Goal: Information Seeking & Learning: Learn about a topic

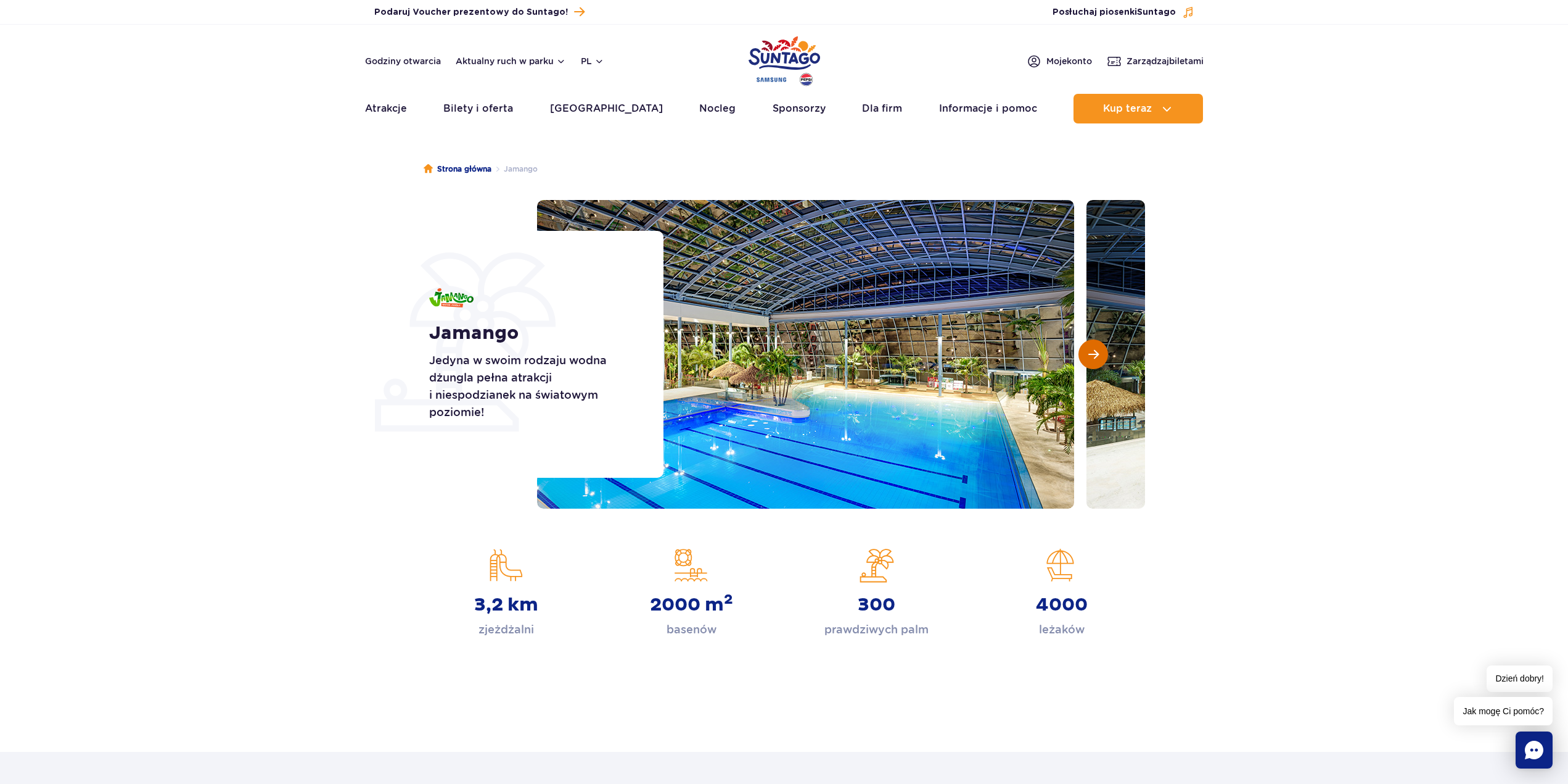
click at [1094, 356] on span "Następny slajd" at bounding box center [1094, 354] width 10 height 11
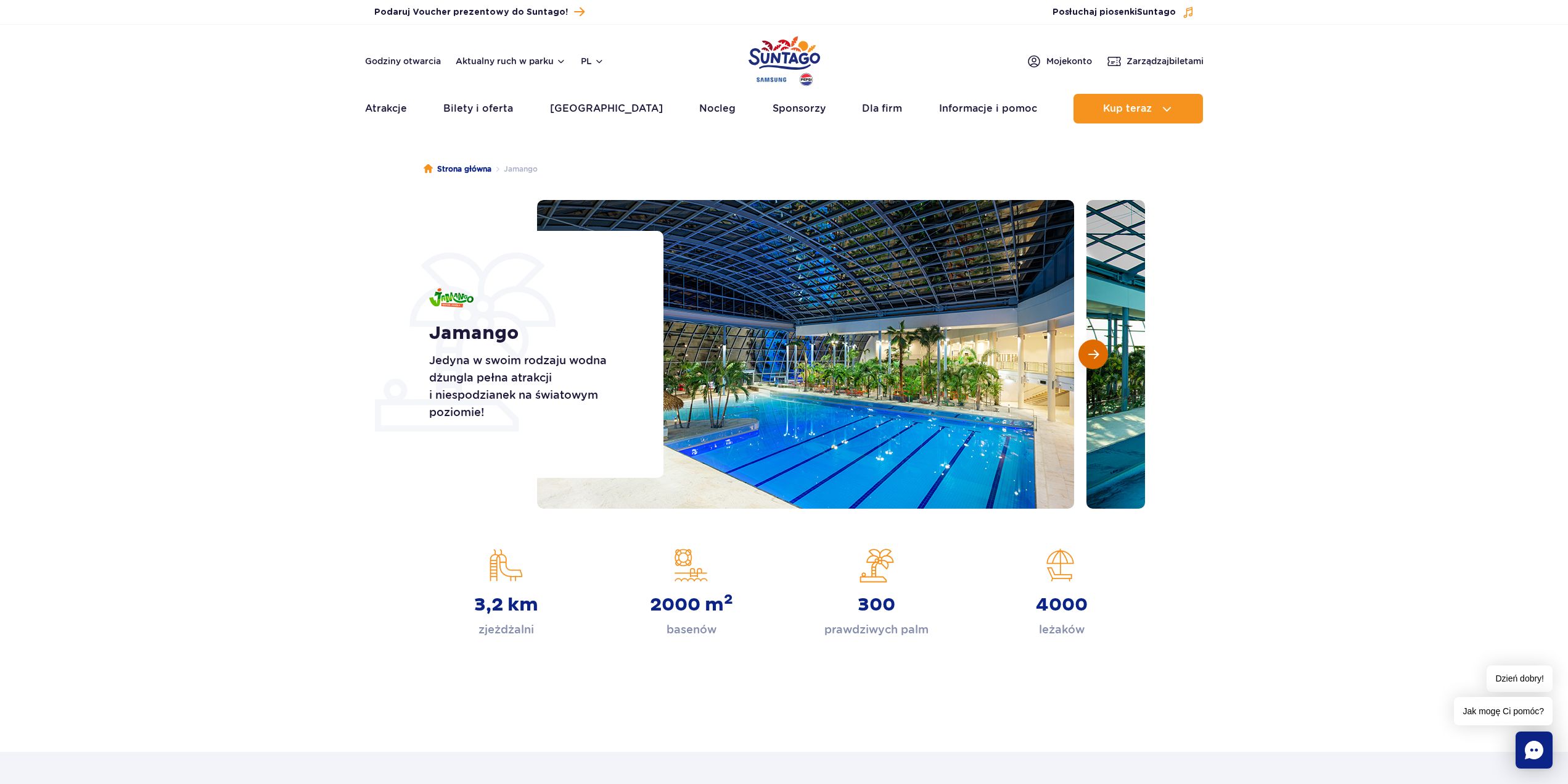
click at [1094, 356] on span "Następny slajd" at bounding box center [1094, 354] width 10 height 11
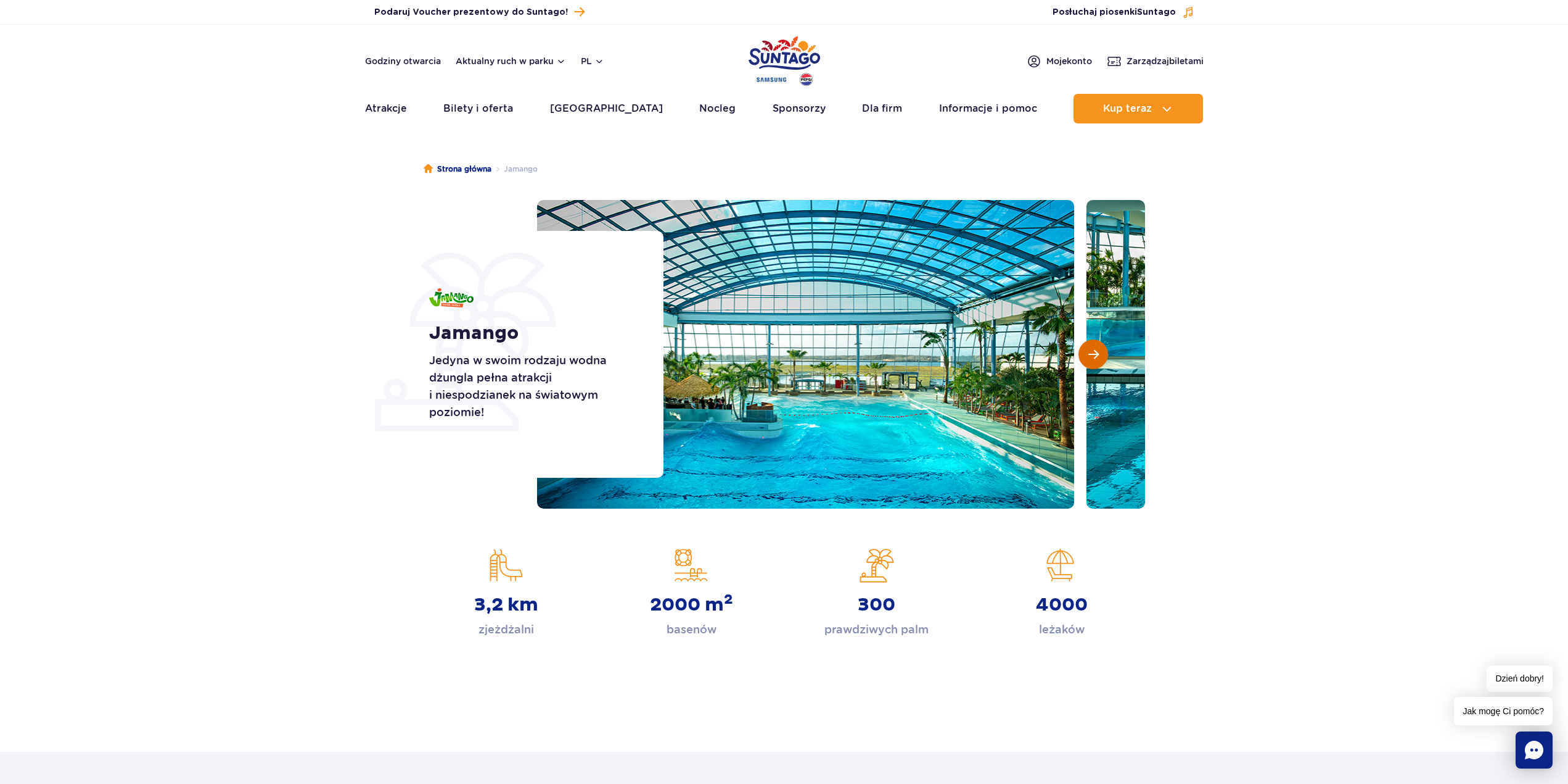
click at [1094, 352] on span "Następny slajd" at bounding box center [1094, 354] width 10 height 11
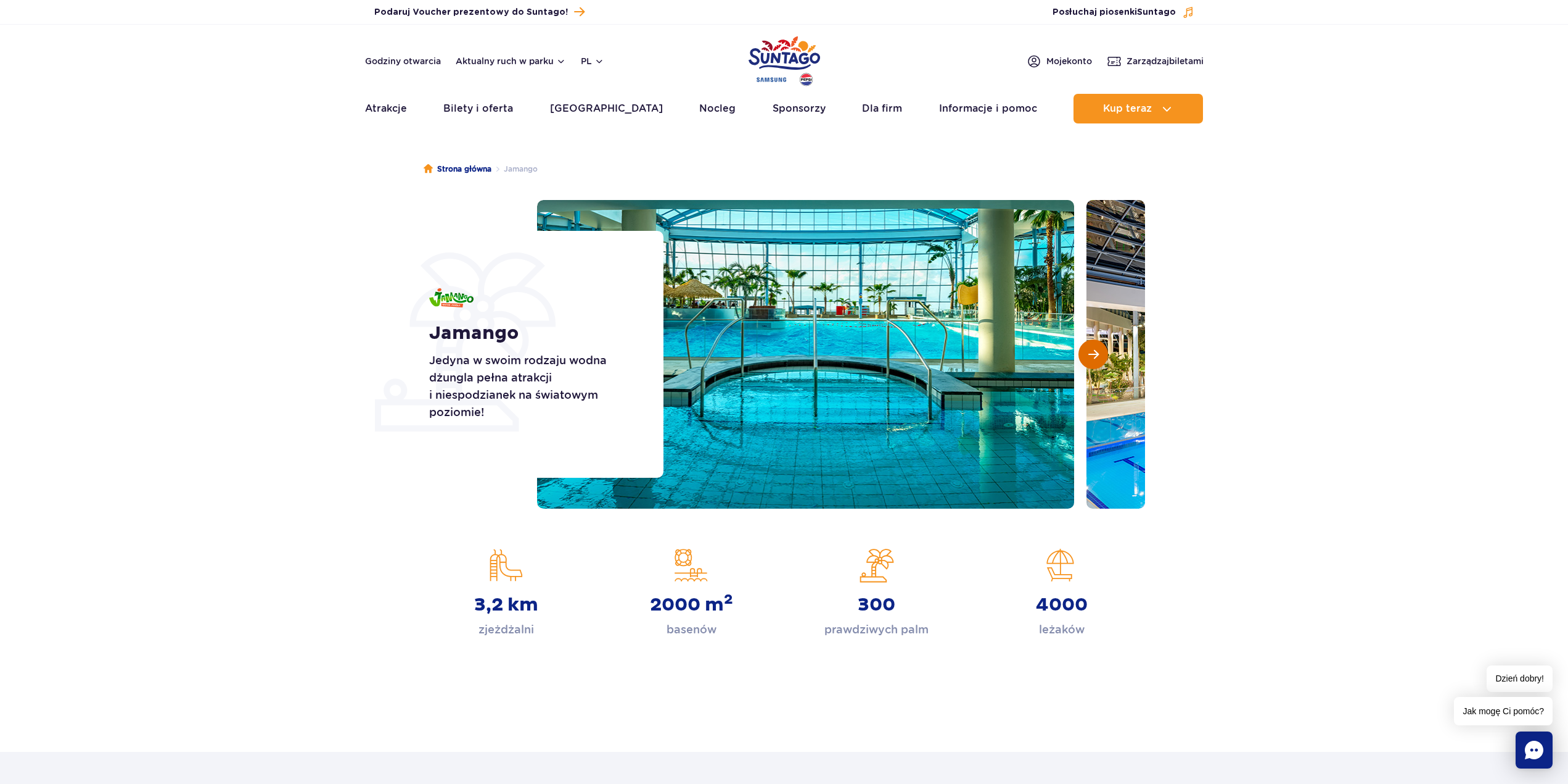
click at [1094, 352] on span "Następny slajd" at bounding box center [1094, 354] width 10 height 11
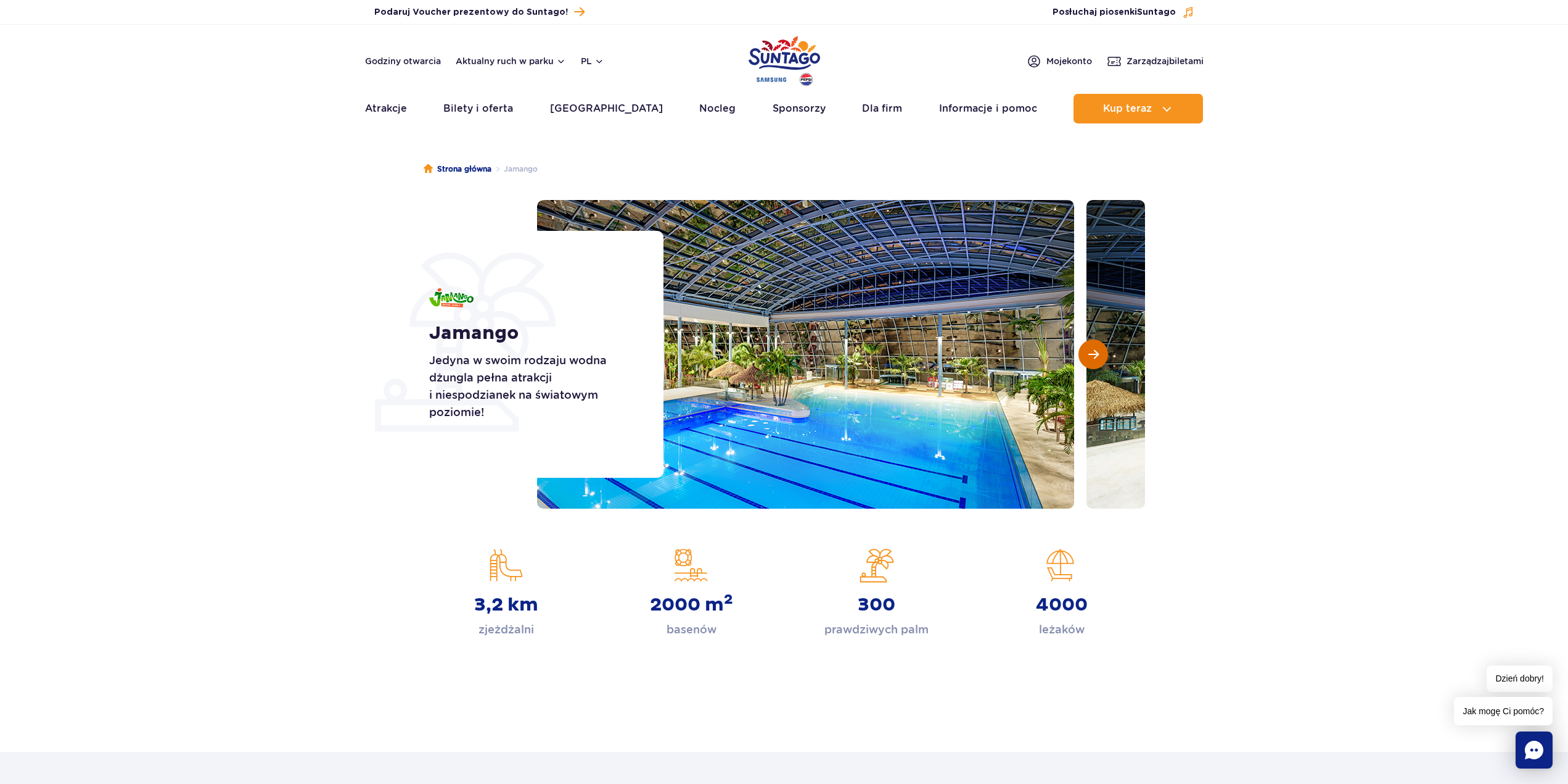
click at [1094, 352] on span "Następny slajd" at bounding box center [1094, 354] width 10 height 11
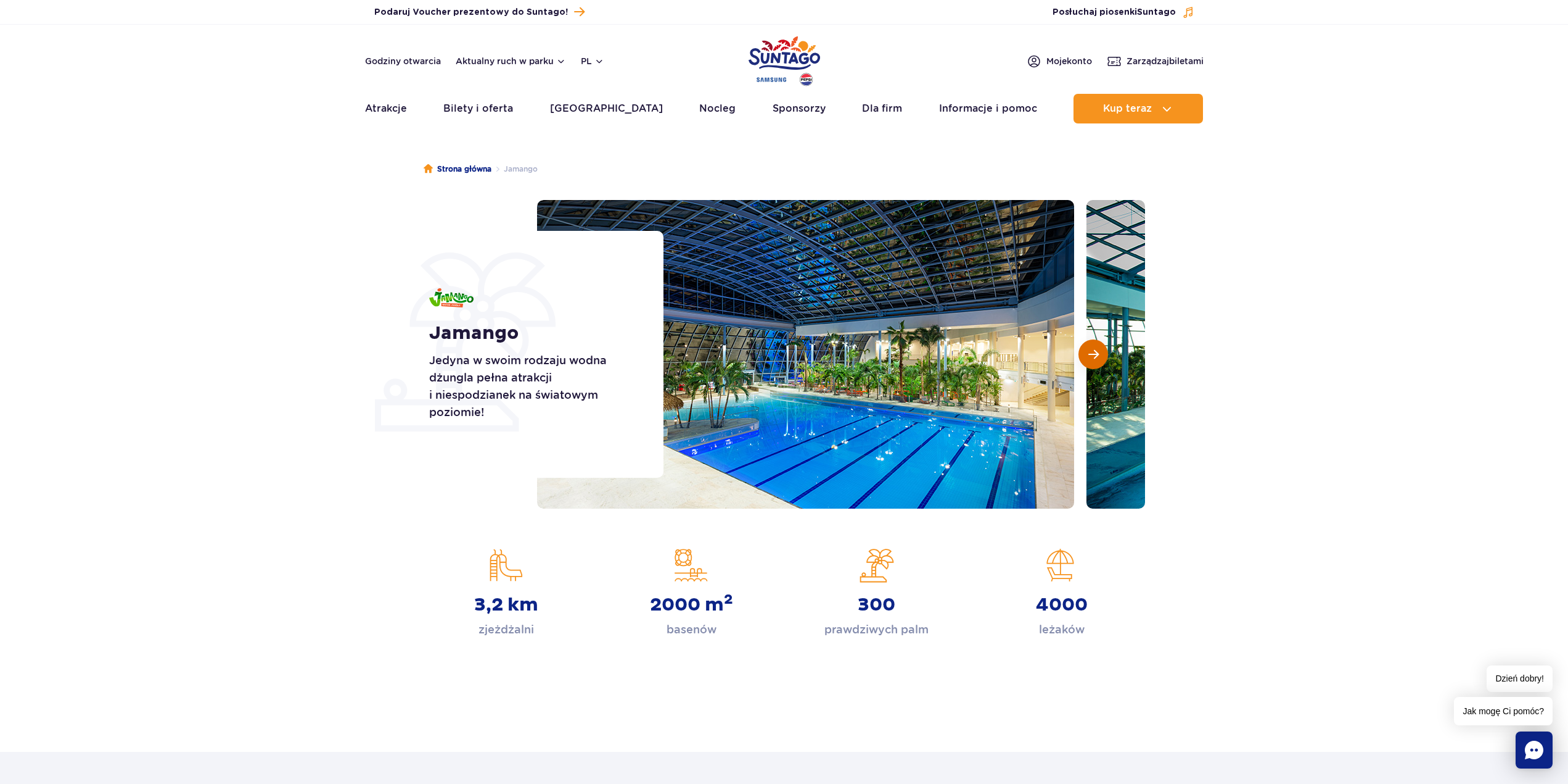
click at [1085, 357] on button "Następny slajd" at bounding box center [1094, 354] width 30 height 30
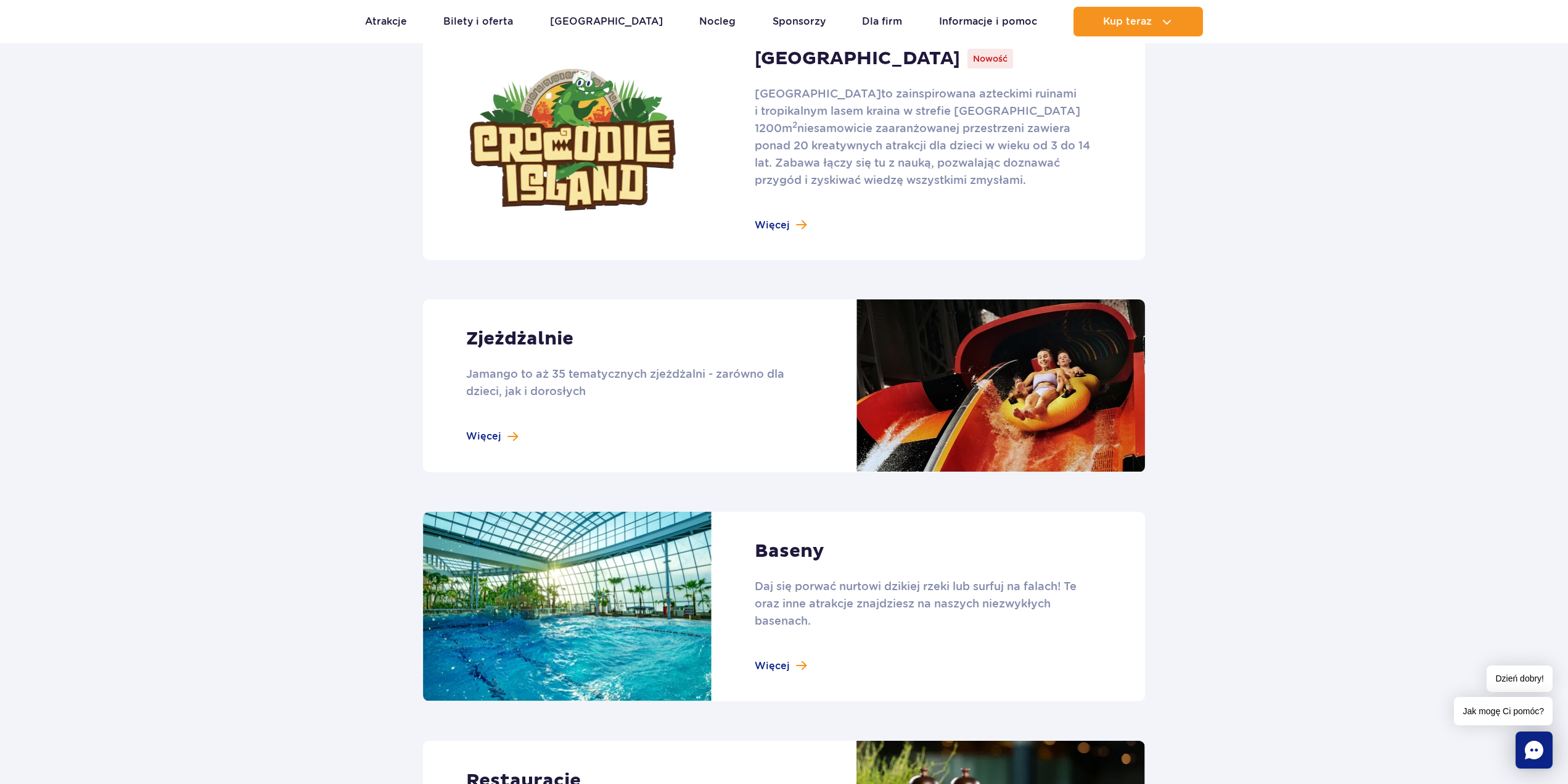
scroll to position [864, 0]
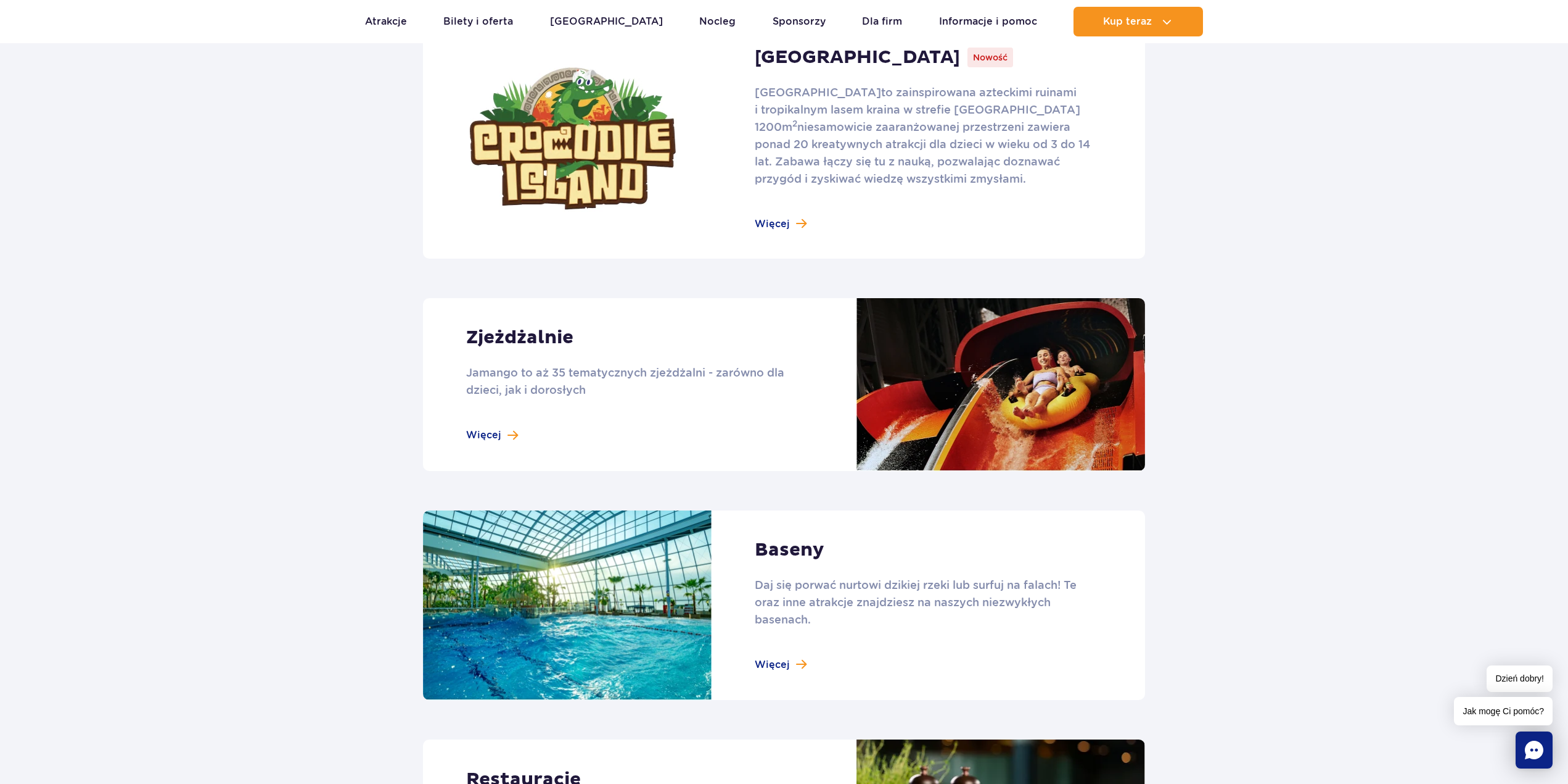
click at [504, 381] on link at bounding box center [784, 384] width 722 height 173
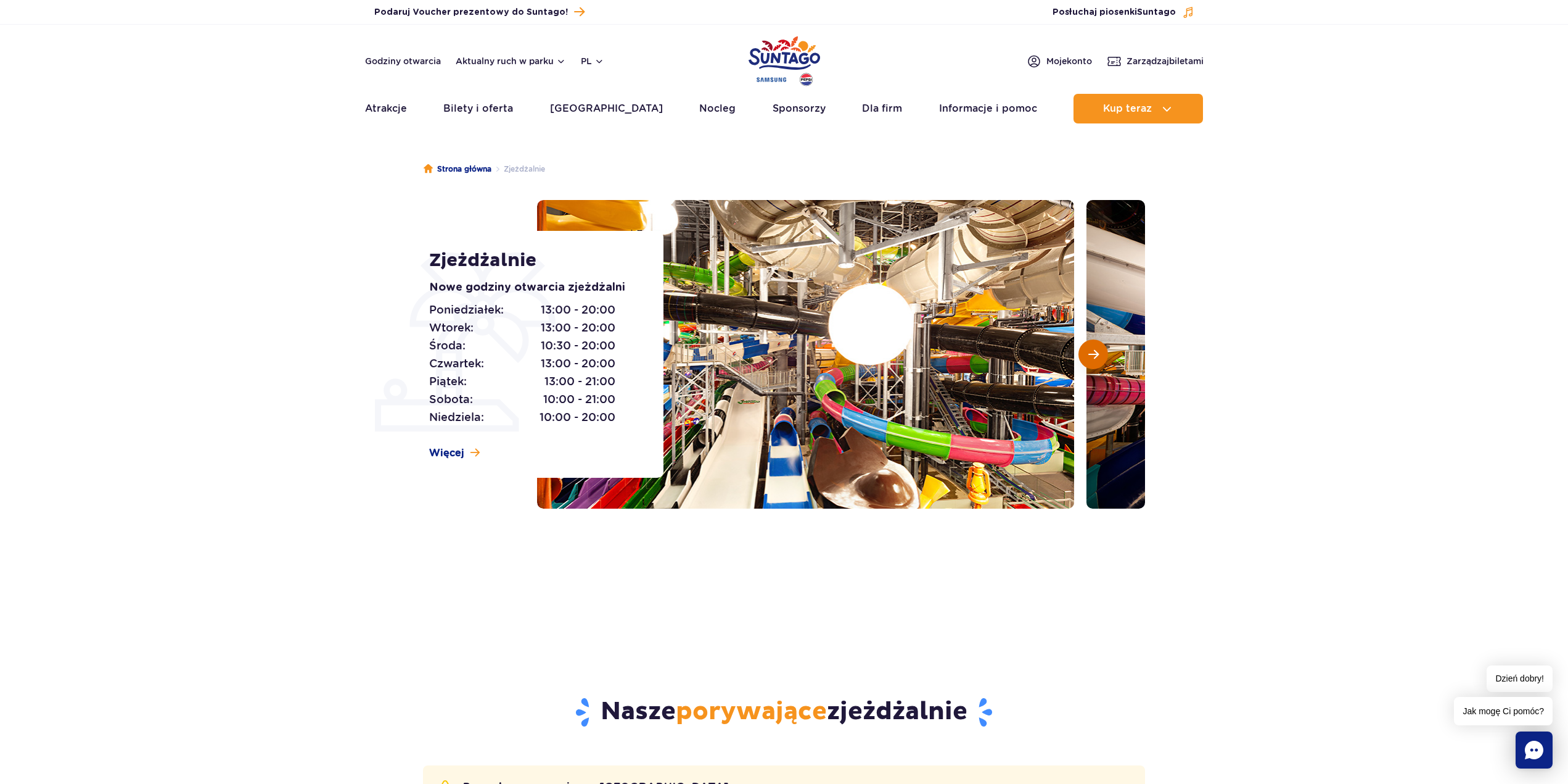
click at [1088, 352] on span "Następny slajd" at bounding box center [1094, 354] width 10 height 11
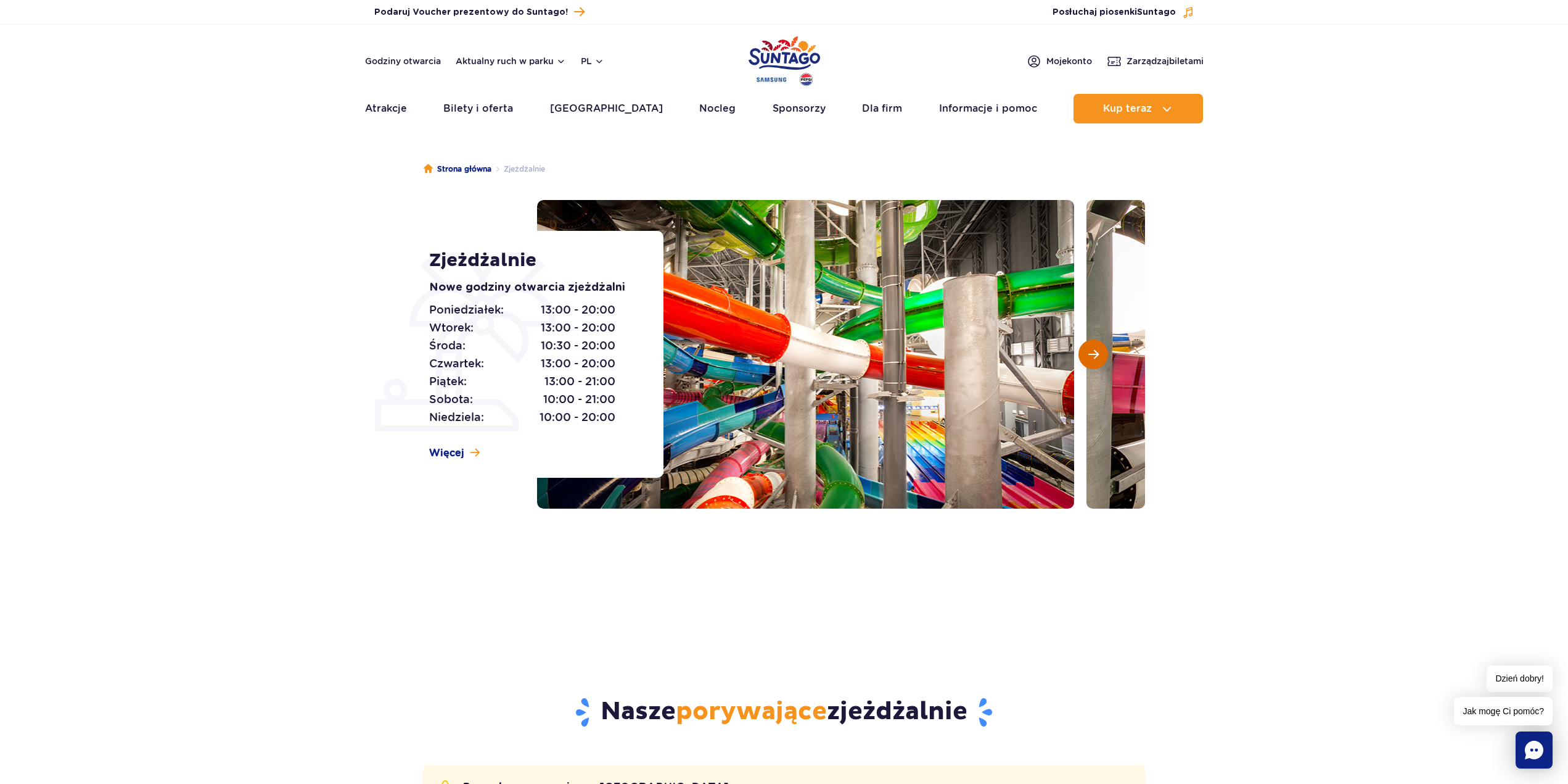
click at [1088, 352] on span "Następny slajd" at bounding box center [1094, 354] width 10 height 11
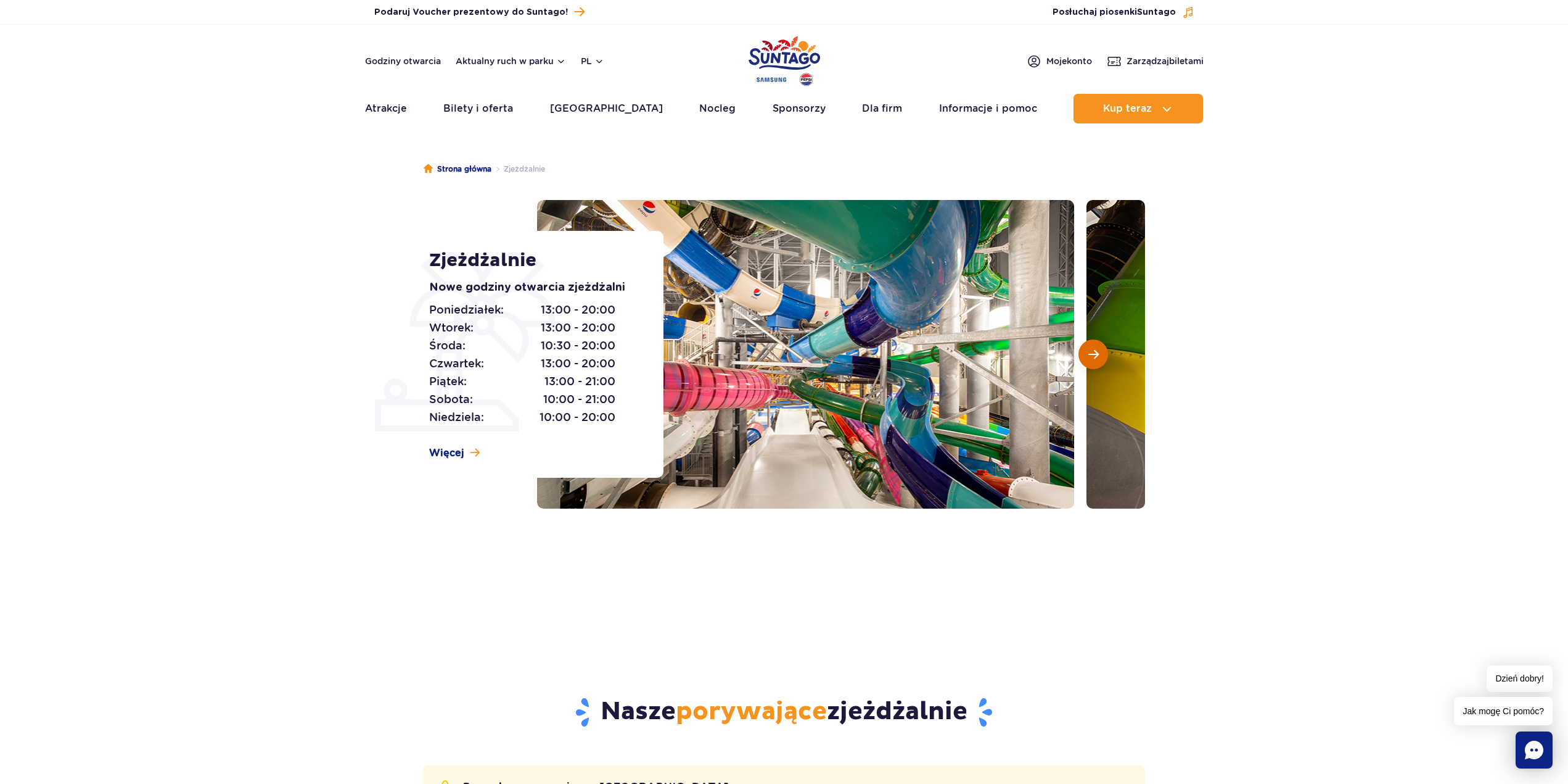
click at [1088, 352] on span "Następny slajd" at bounding box center [1094, 354] width 10 height 11
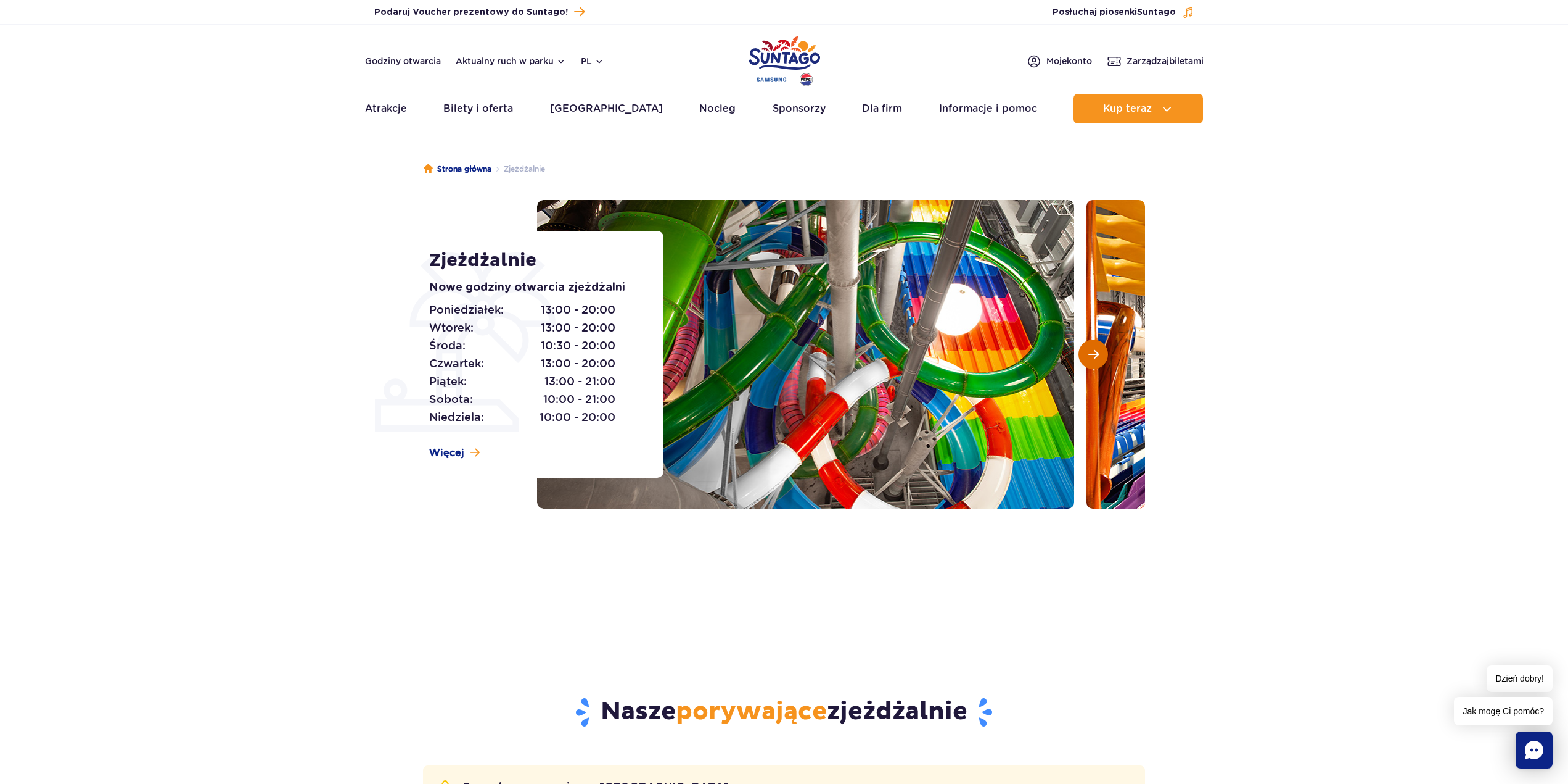
click at [1088, 352] on span "Następny slajd" at bounding box center [1094, 354] width 10 height 11
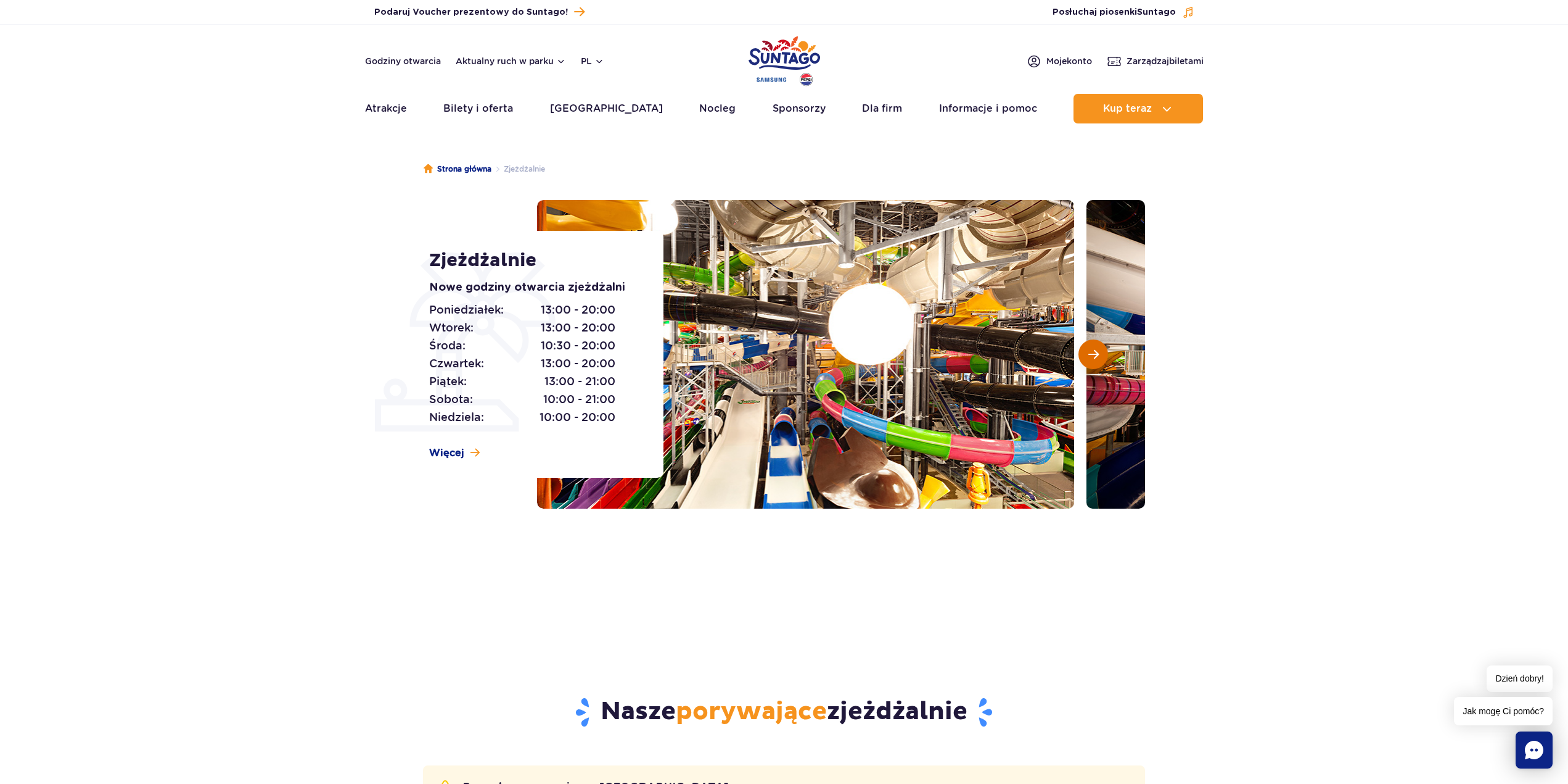
click at [1088, 352] on span "Następny slajd" at bounding box center [1094, 354] width 10 height 11
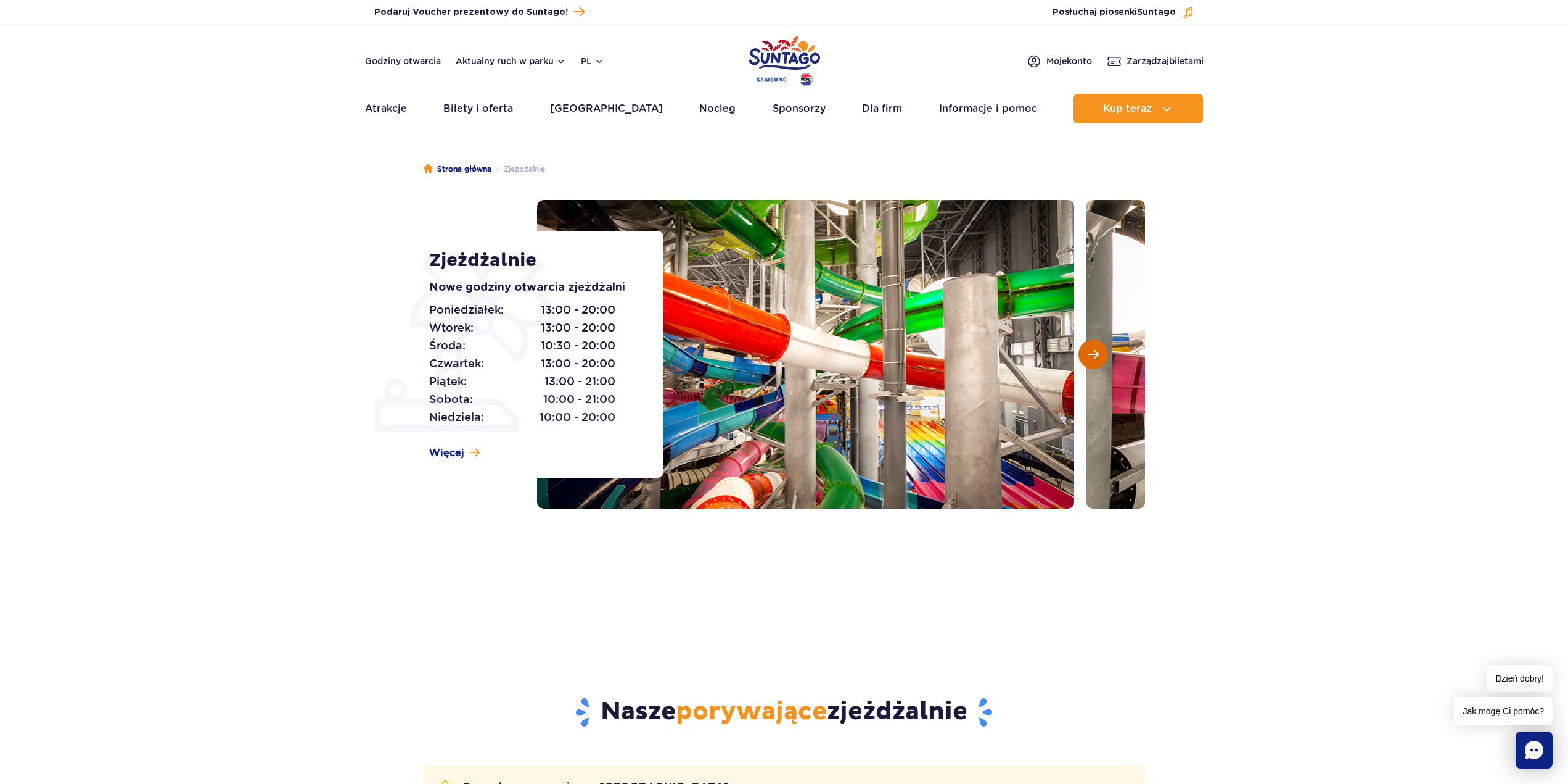
click at [1088, 352] on span "Następny slajd" at bounding box center [1094, 354] width 10 height 11
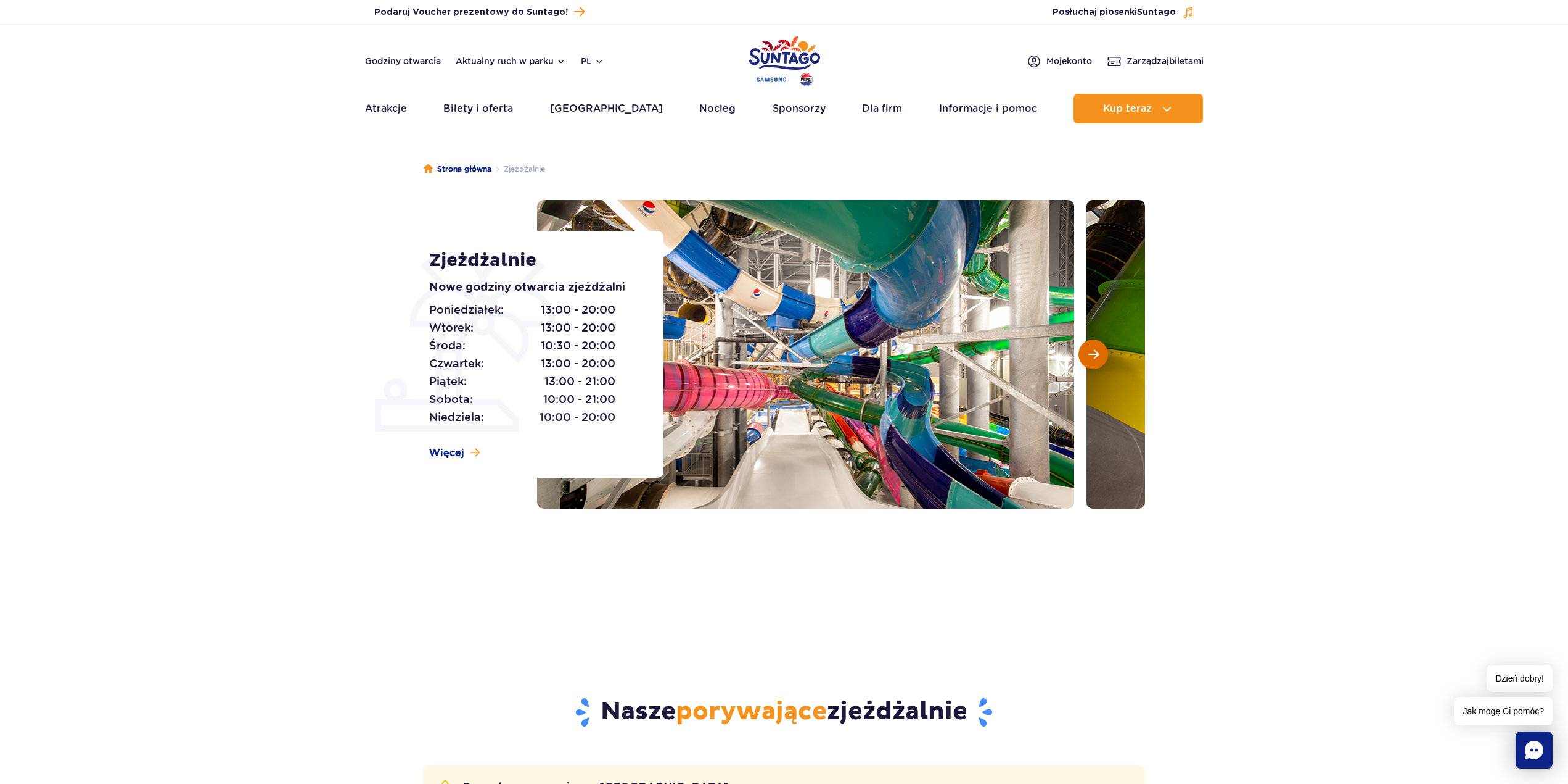
click at [1088, 352] on span "Następny slajd" at bounding box center [1094, 354] width 10 height 11
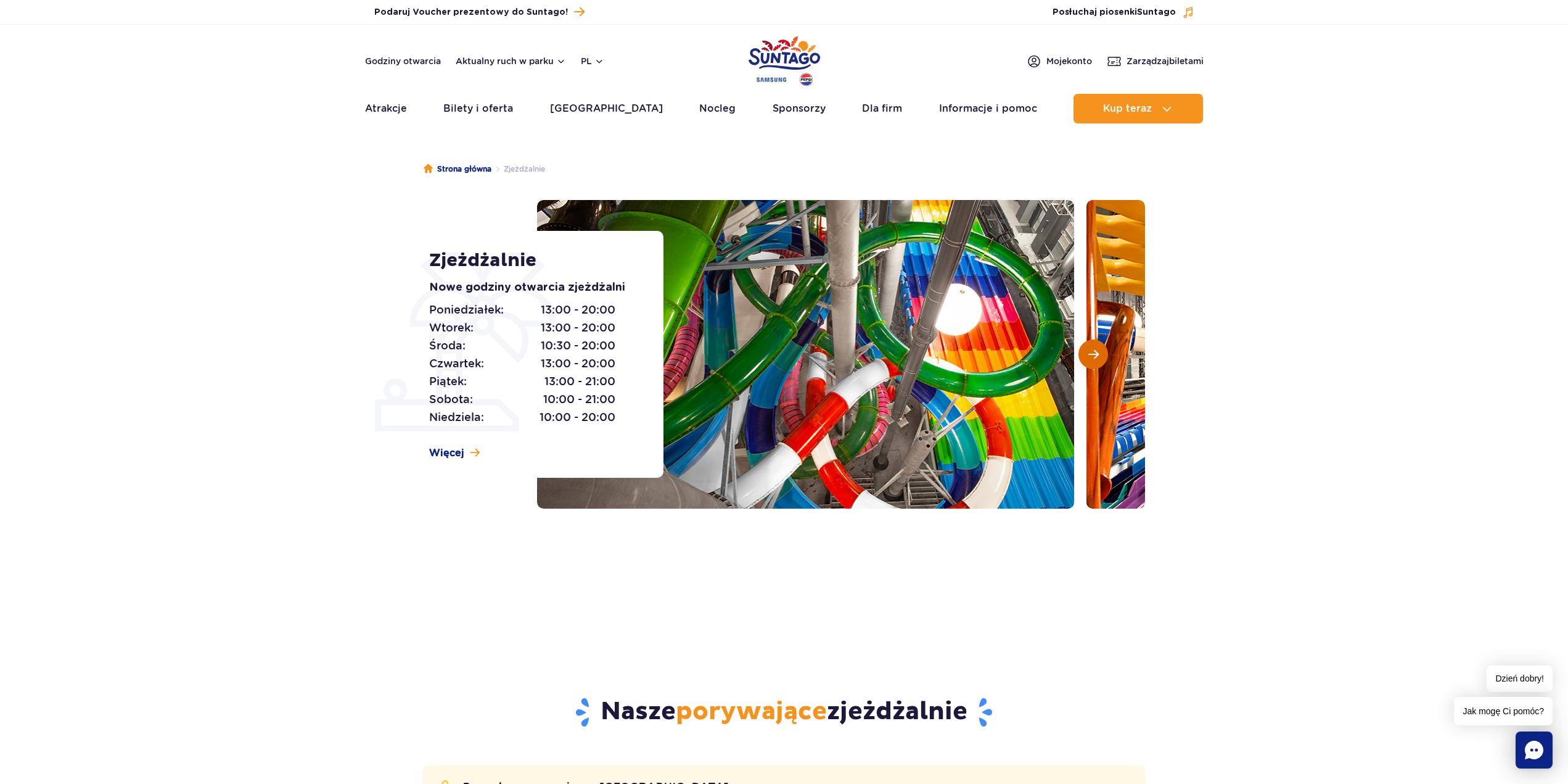
click at [1088, 352] on span "Następny slajd" at bounding box center [1094, 354] width 10 height 11
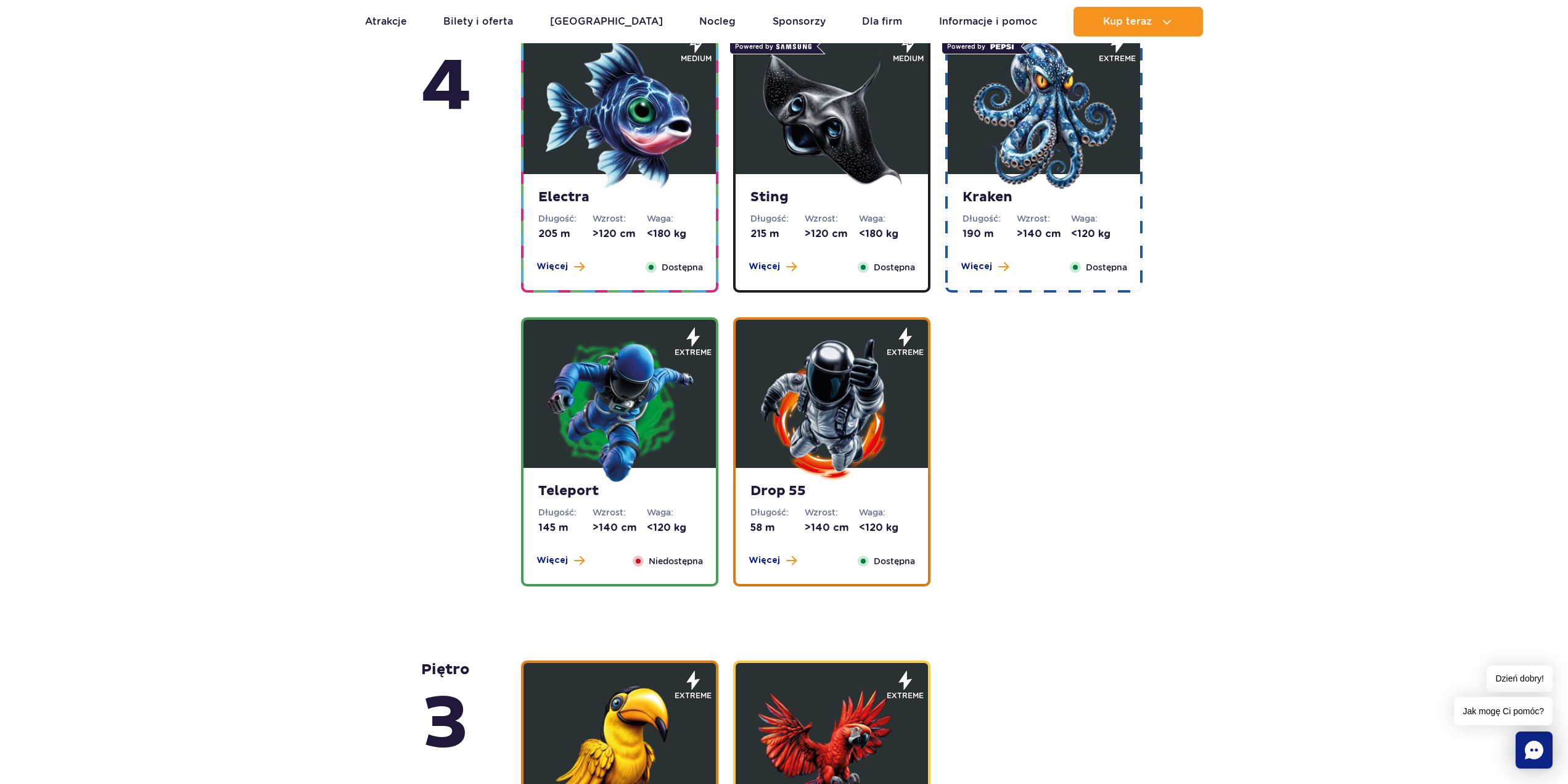
scroll to position [1173, 0]
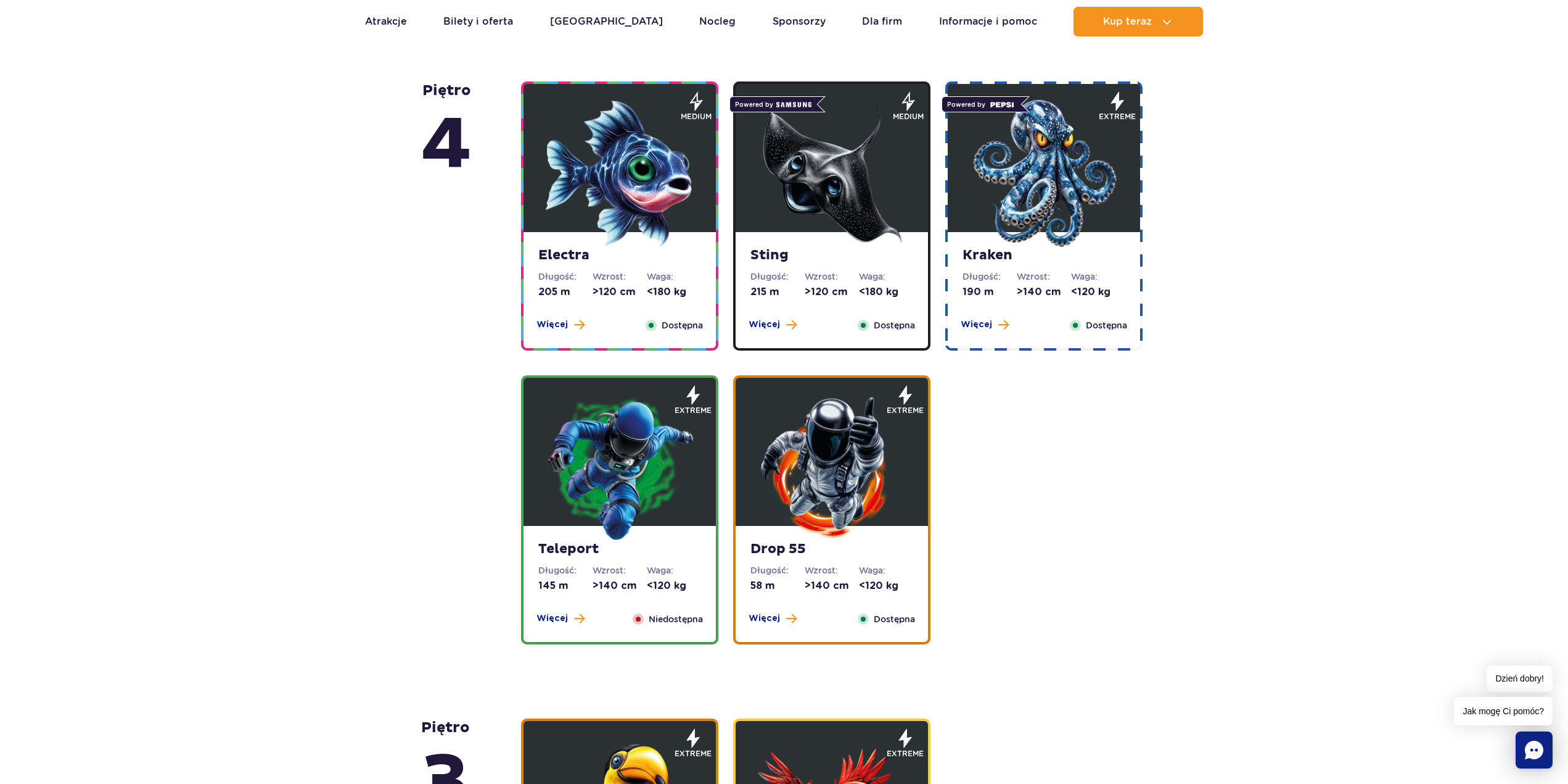
click at [810, 486] on img at bounding box center [832, 467] width 148 height 148
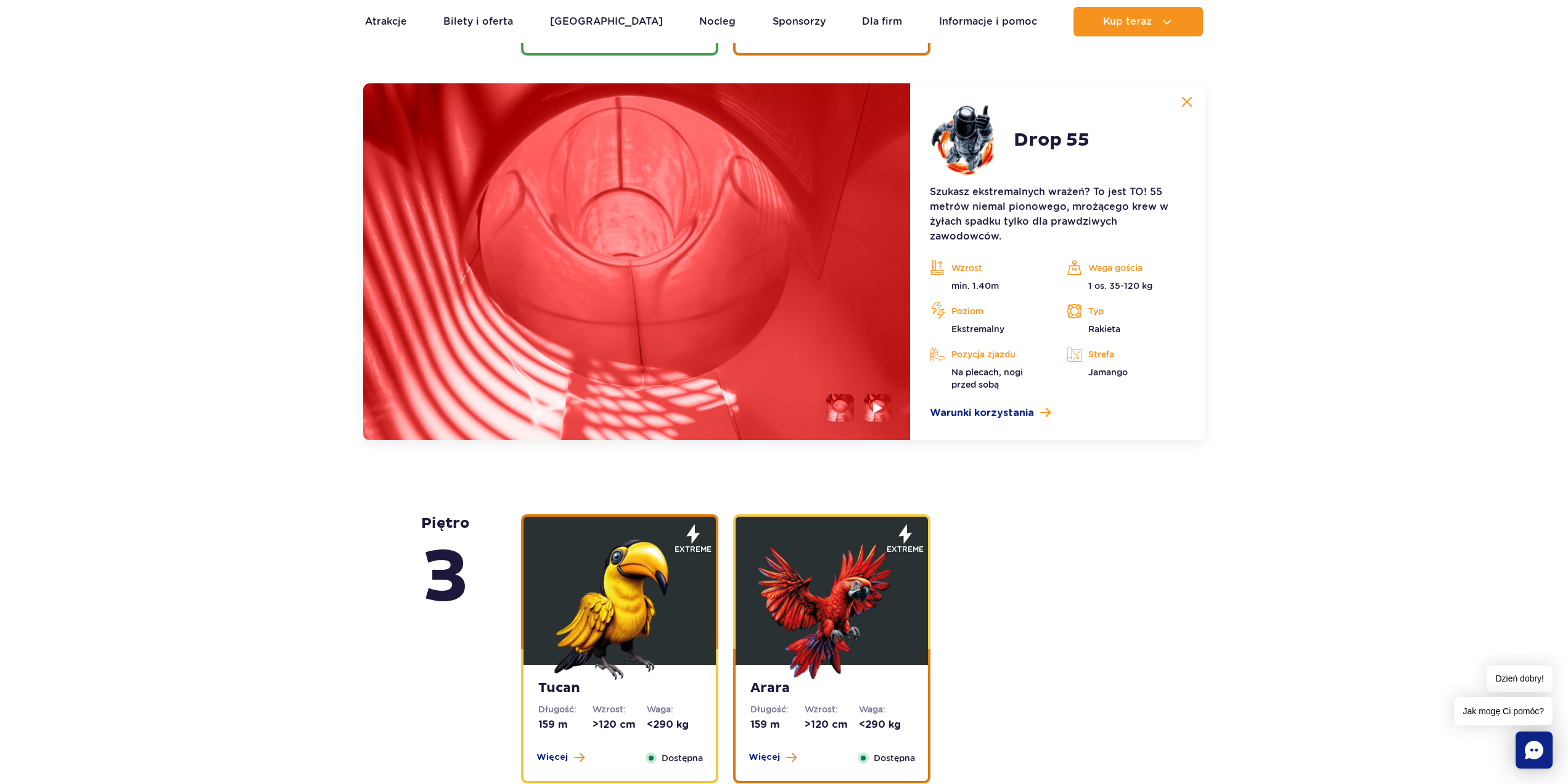
scroll to position [1771, 0]
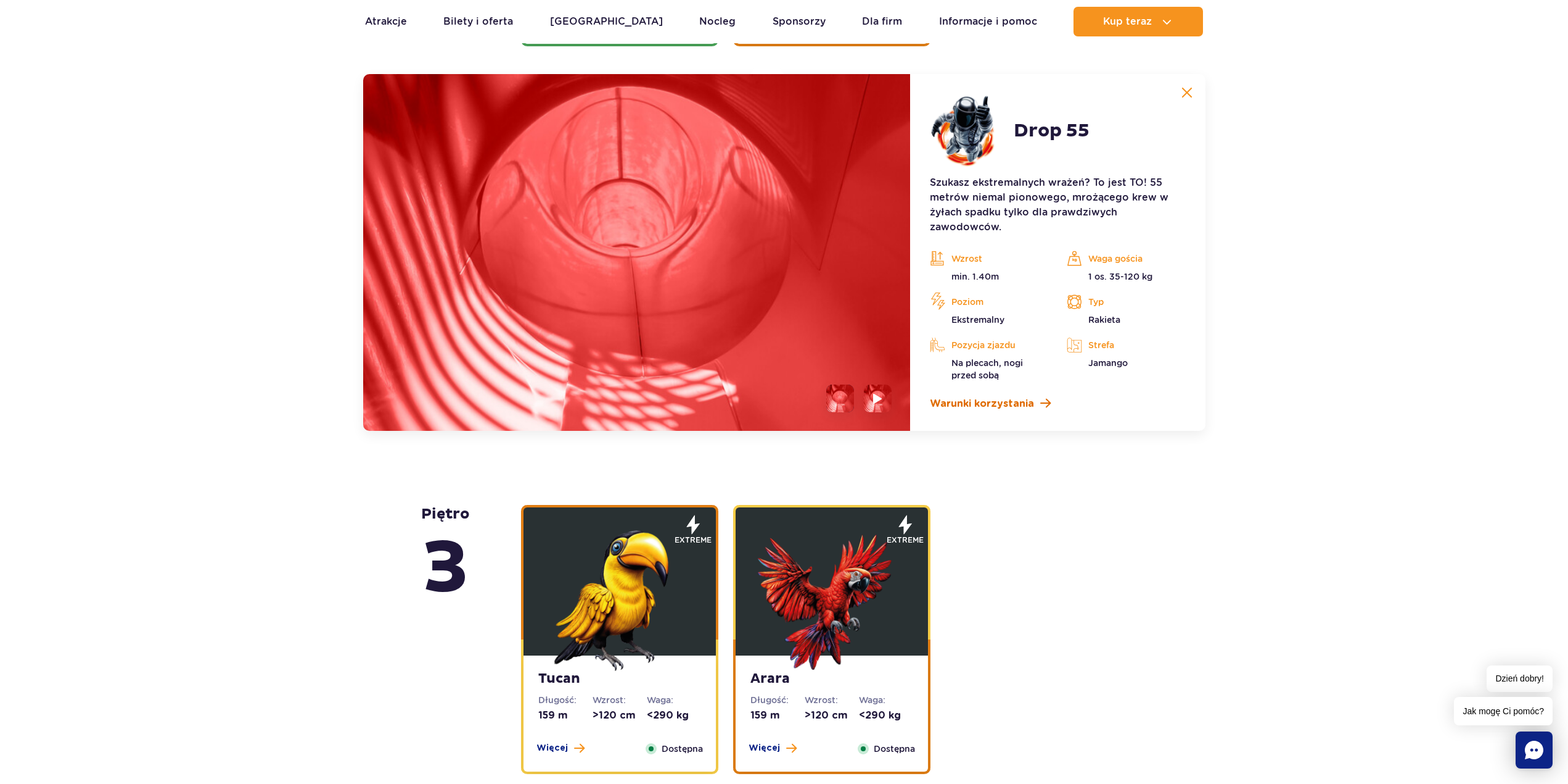
click at [993, 404] on span "Warunki korzystania" at bounding box center [982, 404] width 105 height 15
click at [873, 399] on img at bounding box center [878, 398] width 12 height 14
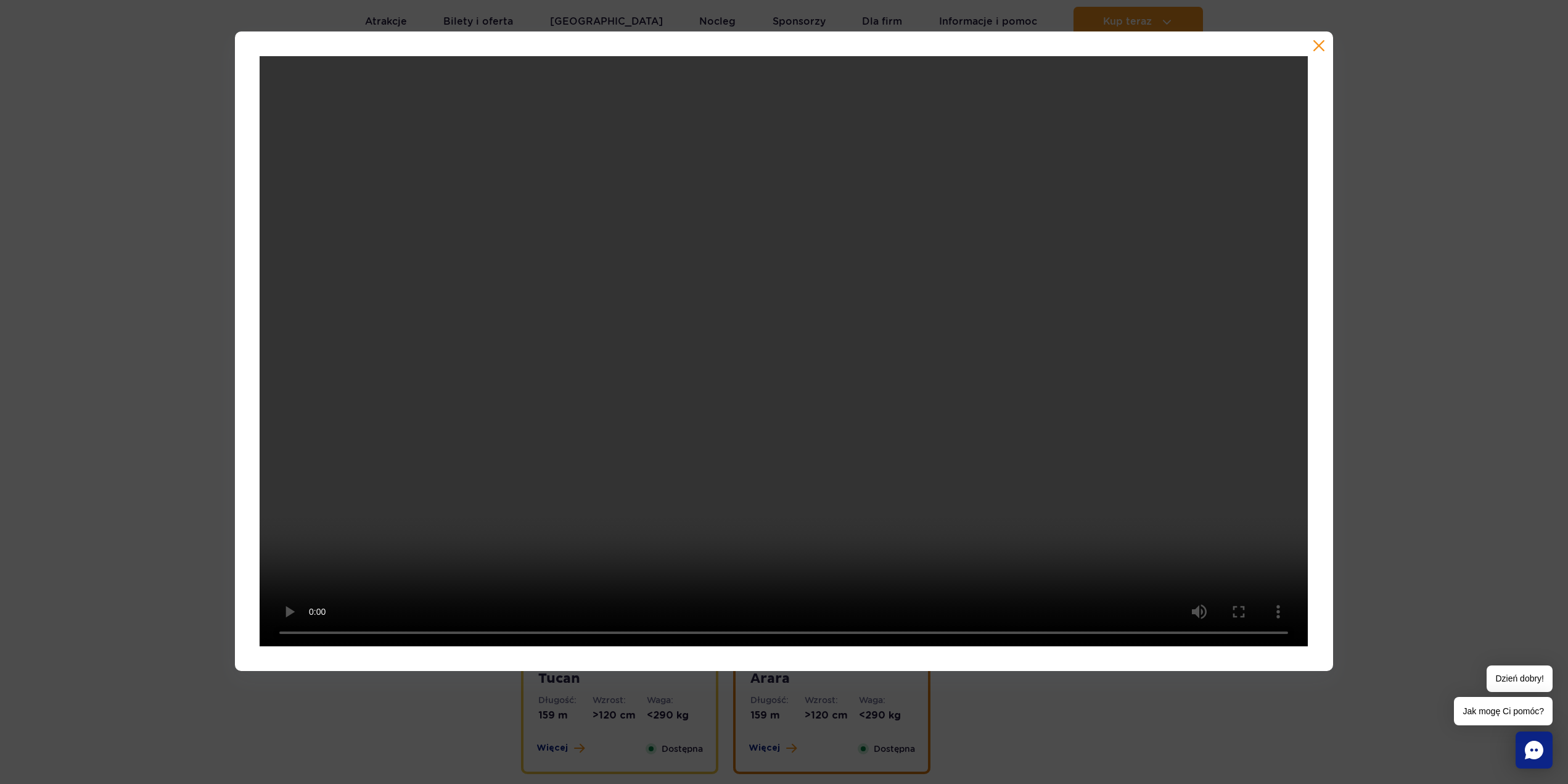
click at [1325, 47] on div at bounding box center [784, 351] width 1098 height 639
click at [1321, 49] on button "button" at bounding box center [1319, 46] width 13 height 13
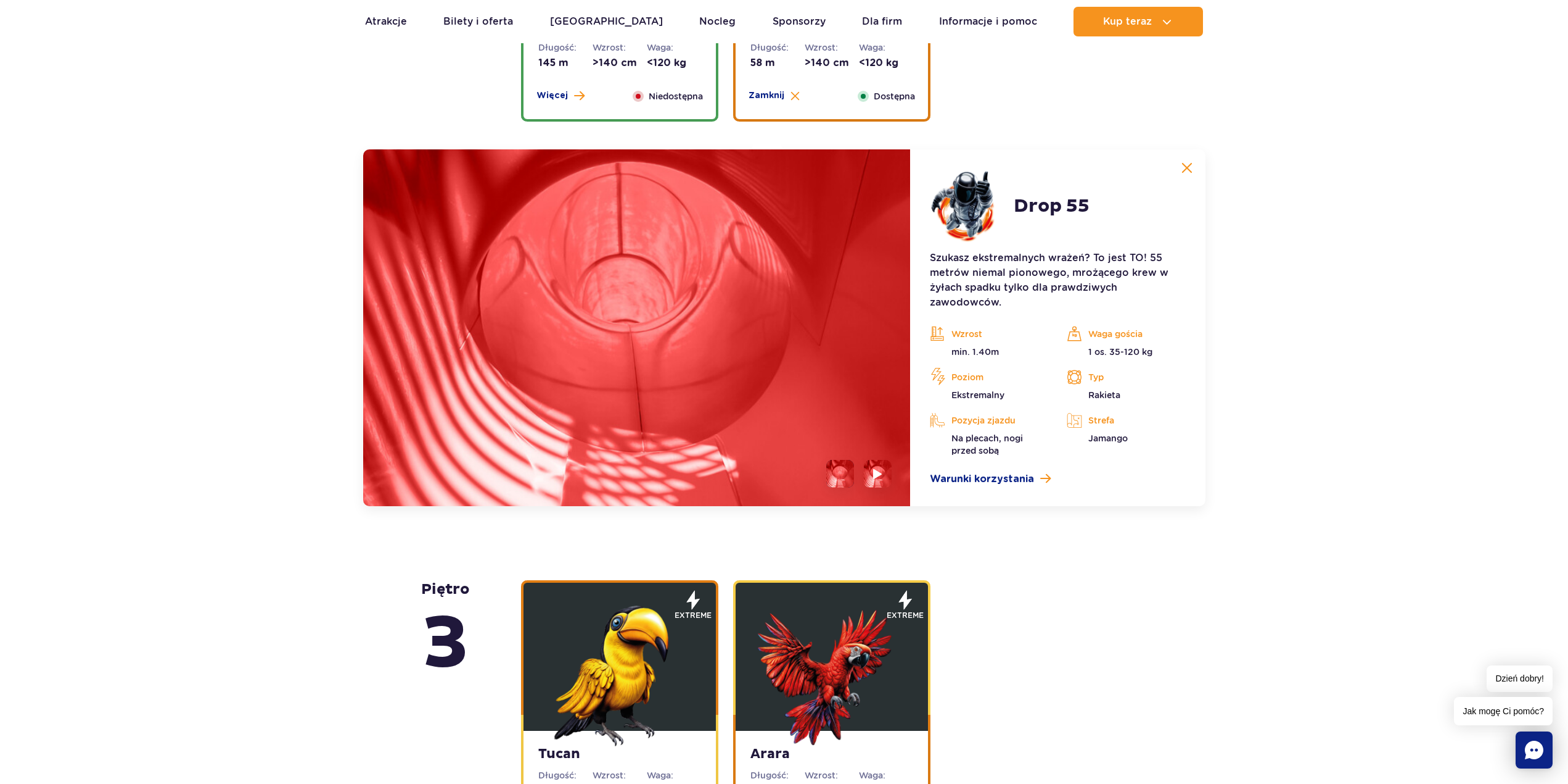
scroll to position [1709, 0]
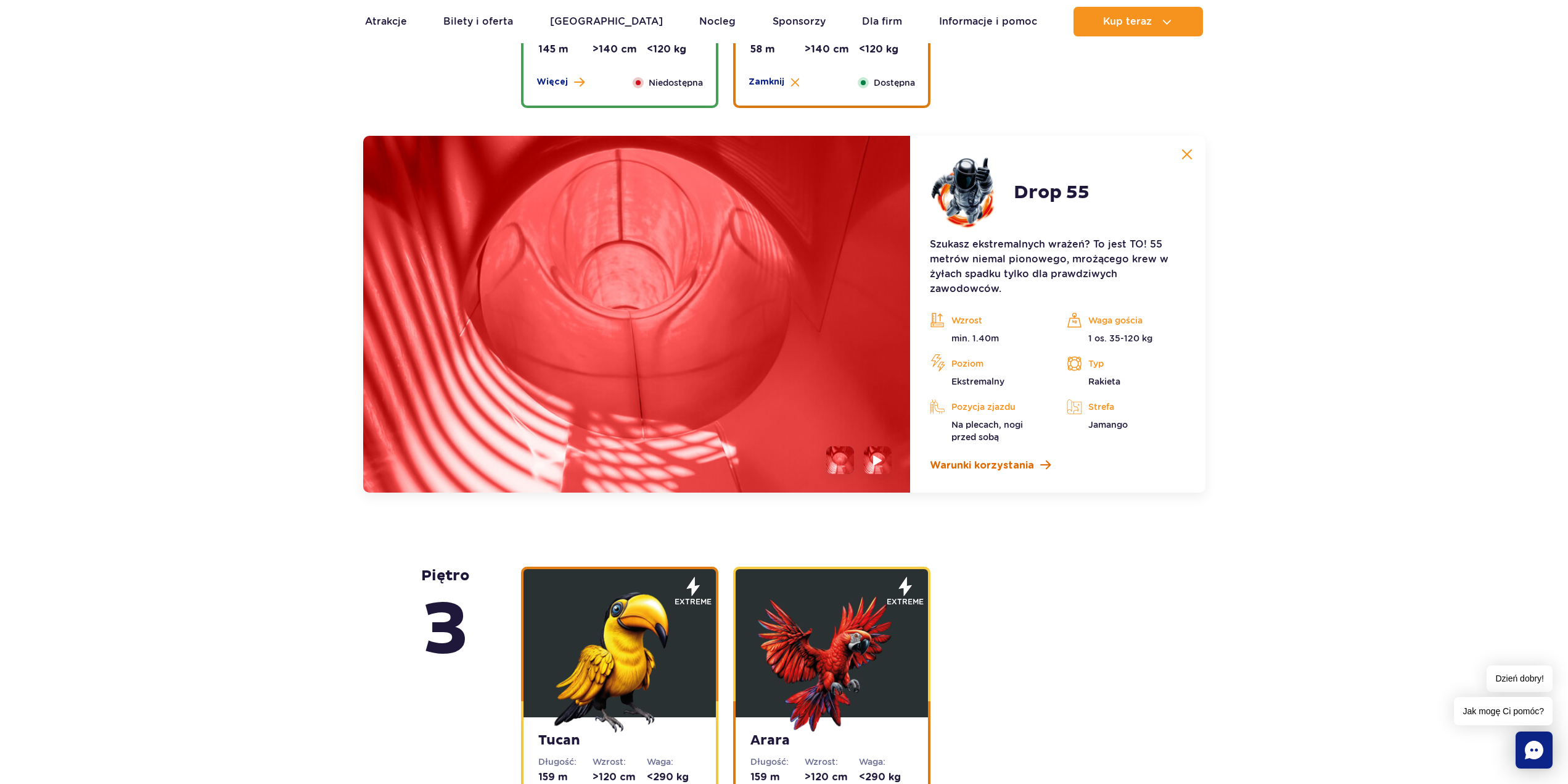
click at [988, 466] on span "Warunki korzystania" at bounding box center [982, 466] width 105 height 15
